Goal: Information Seeking & Learning: Learn about a topic

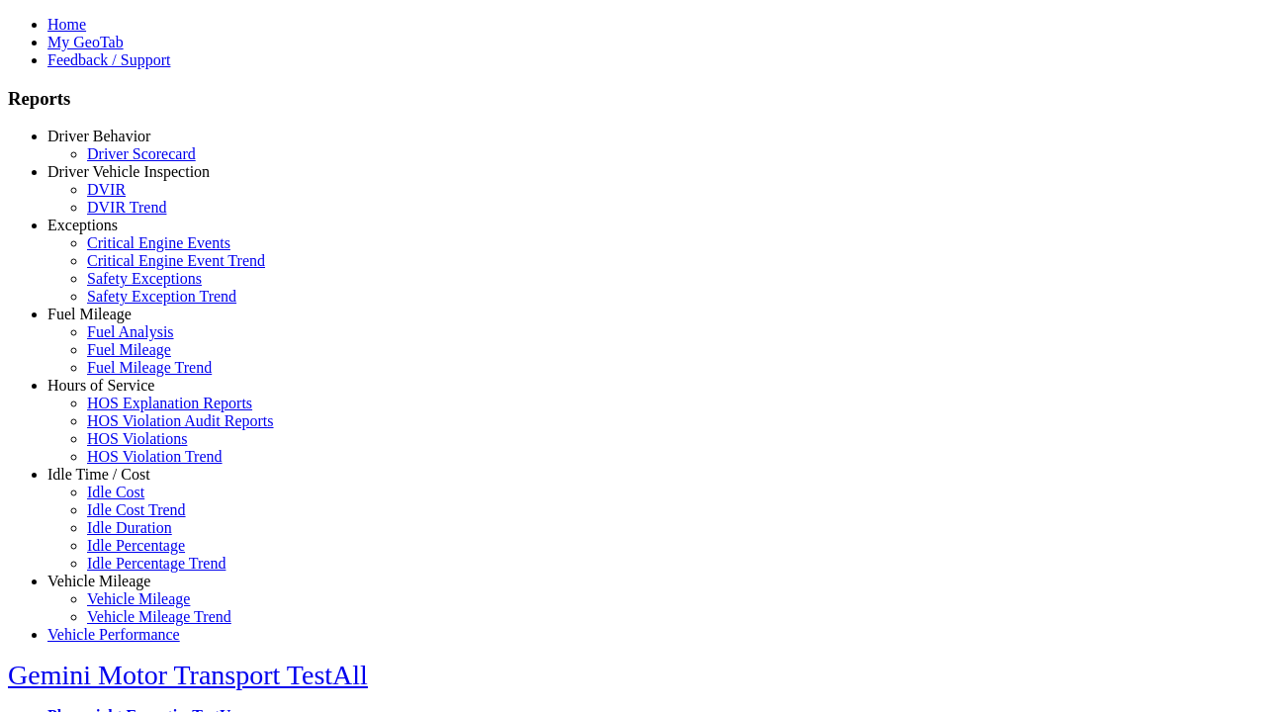
click at [114, 573] on link "Vehicle Mileage" at bounding box center [98, 581] width 103 height 17
click at [129, 608] on link "Vehicle Mileage Trend" at bounding box center [159, 616] width 144 height 17
select select
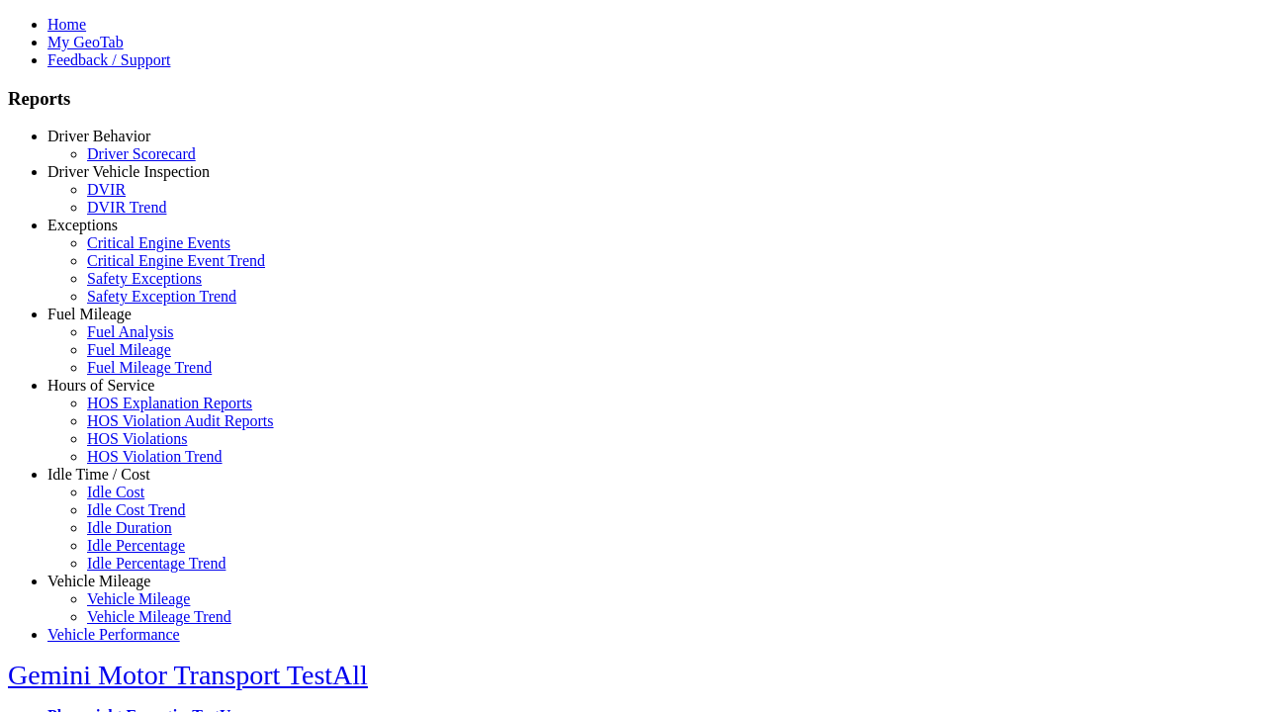
select select
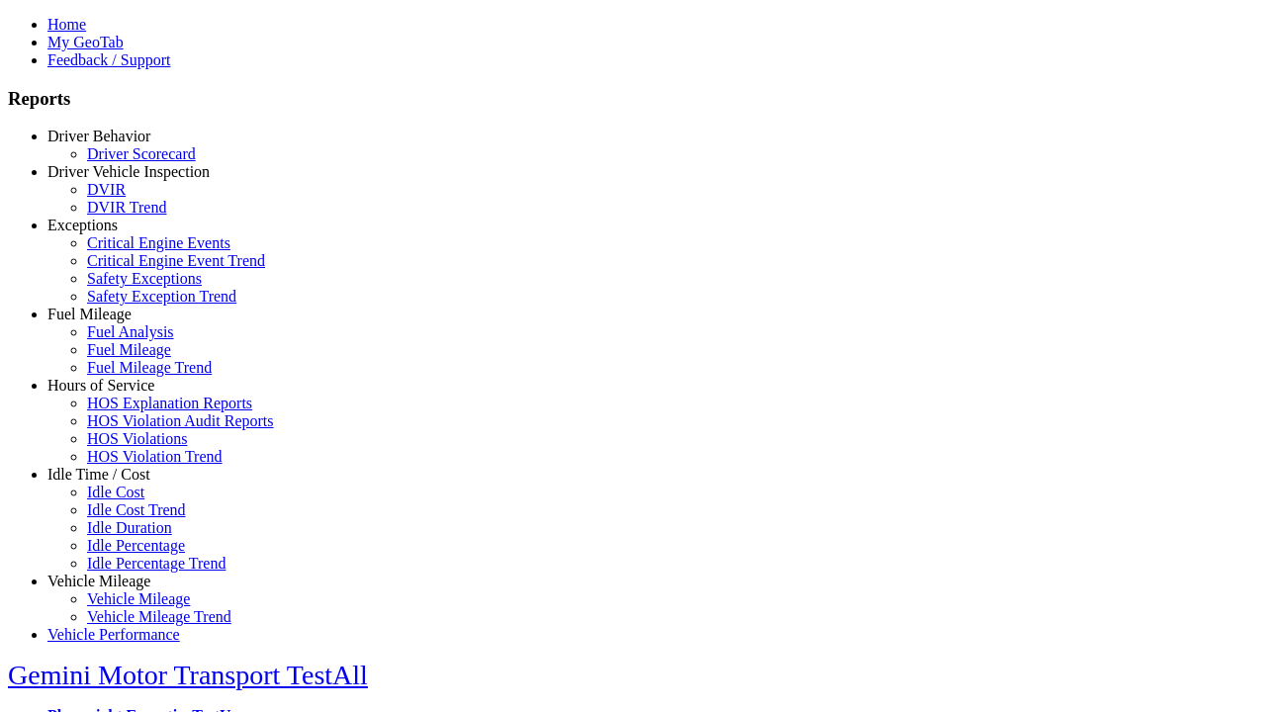
select select
type input "*********"
